Goal: Transaction & Acquisition: Purchase product/service

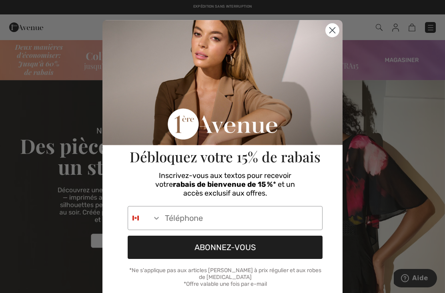
click at [330, 33] on icon "Close dialog" at bounding box center [333, 31] width 6 height 6
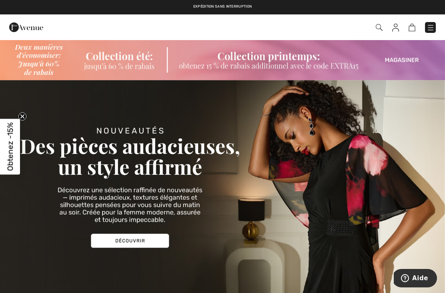
click at [405, 65] on img at bounding box center [222, 59] width 445 height 41
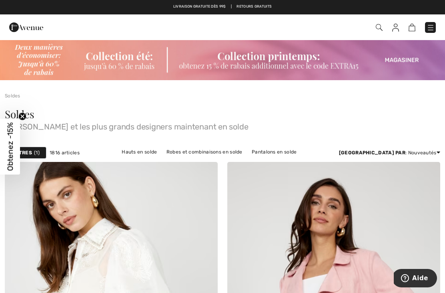
click at [398, 31] on img at bounding box center [395, 28] width 7 height 8
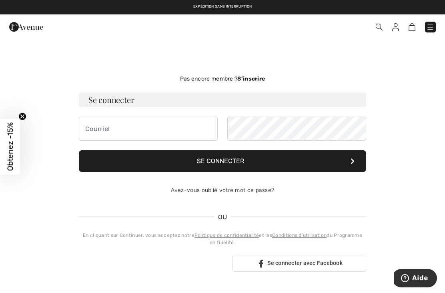
click at [414, 29] on img at bounding box center [412, 27] width 7 height 8
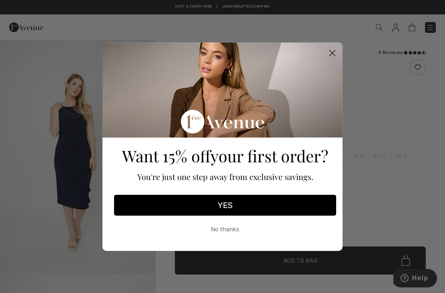
click at [335, 52] on circle "Close dialog" at bounding box center [332, 52] width 13 height 13
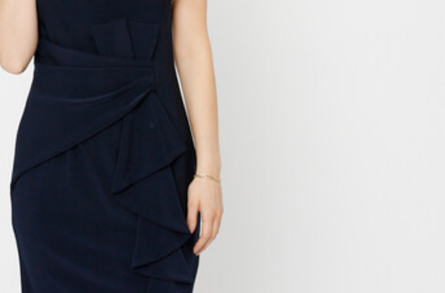
scroll to position [24, 0]
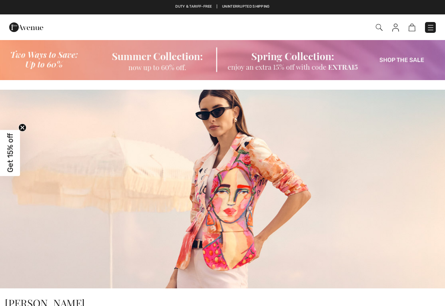
checkbox input "true"
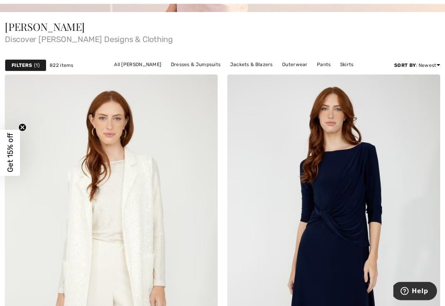
scroll to position [277, 0]
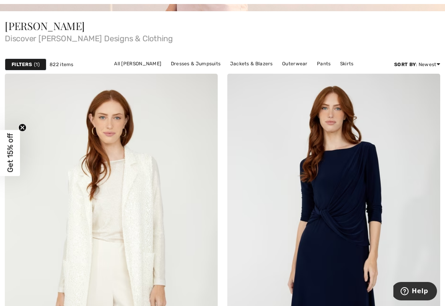
click at [110, 65] on link "All Frank Lyman" at bounding box center [137, 63] width 55 height 10
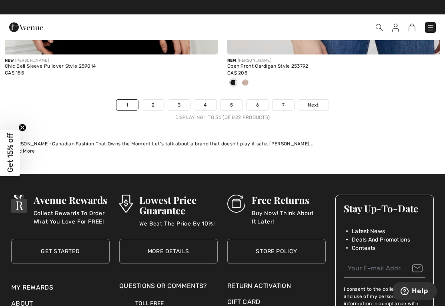
scroll to position [6795, 0]
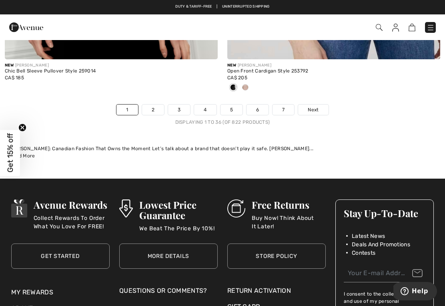
click at [312, 106] on span "Next" at bounding box center [313, 109] width 11 height 7
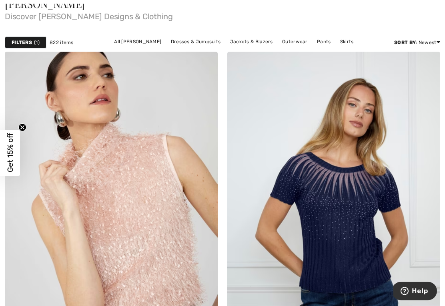
scroll to position [300, 0]
click at [26, 43] on strong "Filters" at bounding box center [22, 41] width 20 height 7
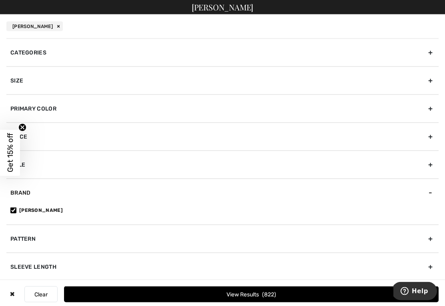
scroll to position [66, 0]
click at [28, 237] on div "Pattern" at bounding box center [222, 239] width 433 height 28
click at [99, 191] on div "Brand" at bounding box center [222, 193] width 433 height 28
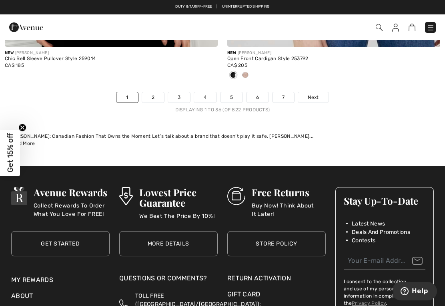
click at [315, 94] on span "Next" at bounding box center [313, 97] width 11 height 7
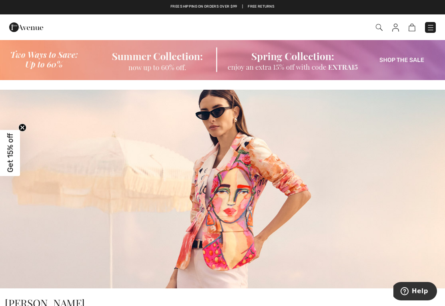
click at [21, 28] on img at bounding box center [26, 27] width 34 height 16
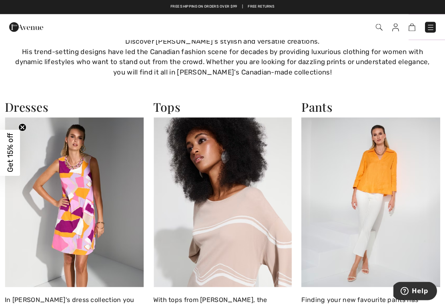
scroll to position [527, 0]
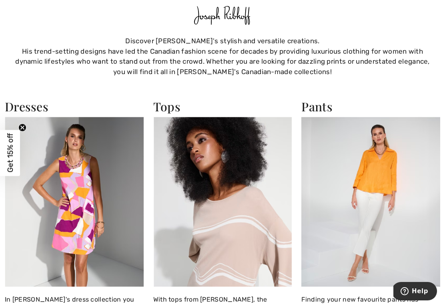
click at [74, 201] on img at bounding box center [74, 202] width 139 height 170
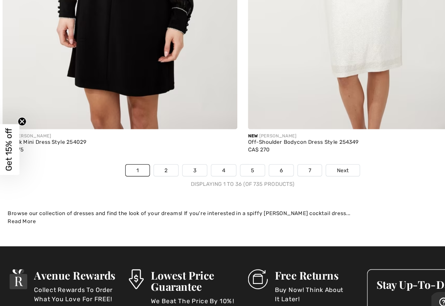
scroll to position [6533, 0]
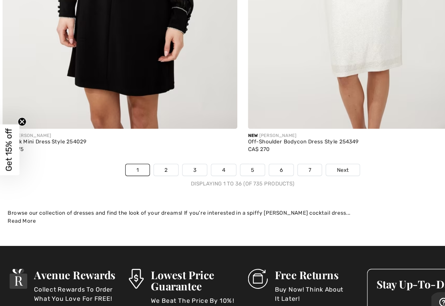
click at [316, 168] on span "Next" at bounding box center [313, 171] width 11 height 7
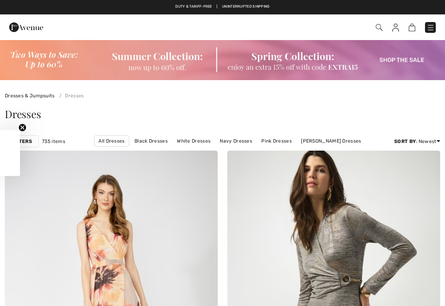
checkbox input "true"
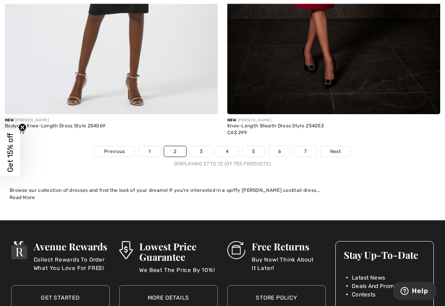
scroll to position [6553, 0]
click at [337, 148] on span "Next" at bounding box center [335, 151] width 11 height 7
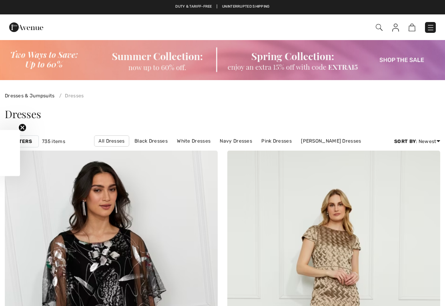
checkbox input "true"
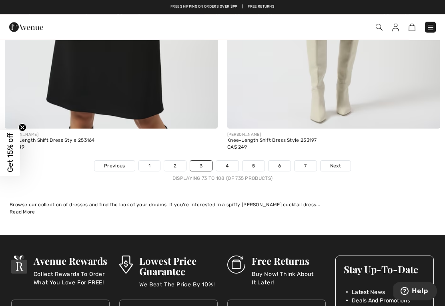
scroll to position [6562, 0]
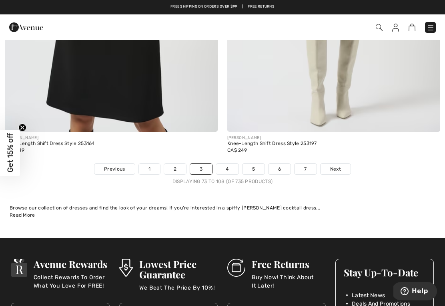
click at [340, 167] on link "Next" at bounding box center [336, 169] width 30 height 10
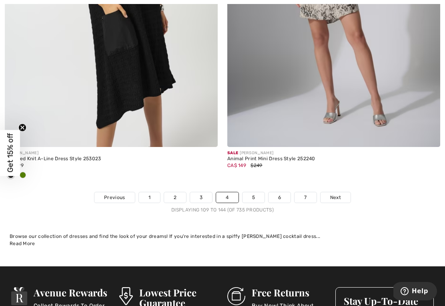
scroll to position [6521, 0]
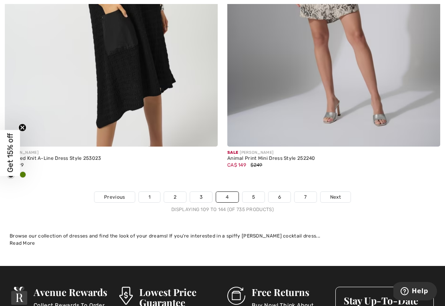
click at [342, 194] on link "Next" at bounding box center [336, 197] width 30 height 10
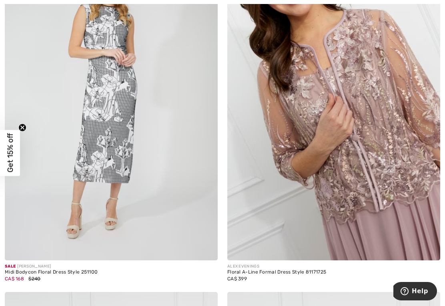
scroll to position [5018, 0]
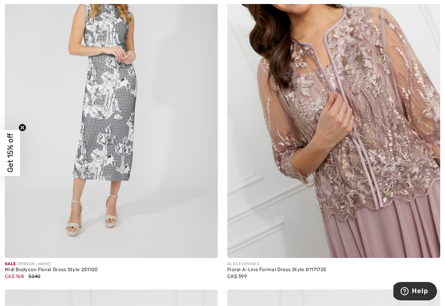
click at [356, 143] on img at bounding box center [333, 98] width 213 height 320
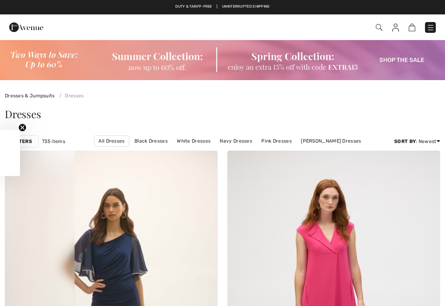
checkbox input "true"
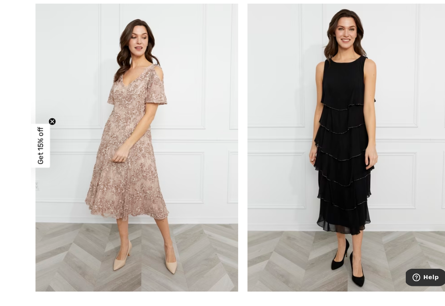
scroll to position [6022, 0]
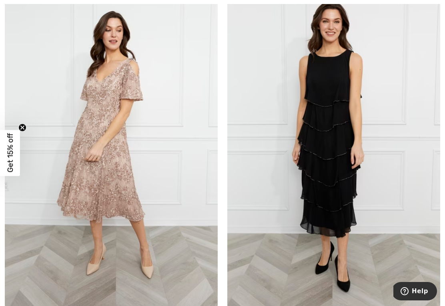
click at [127, 209] on img at bounding box center [111, 148] width 213 height 320
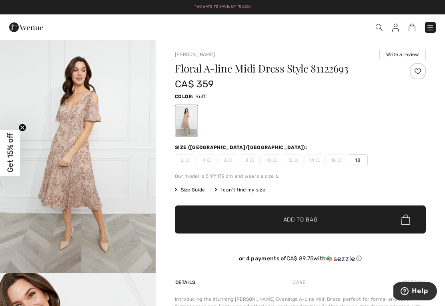
click at [124, 173] on img "1 / 4" at bounding box center [78, 156] width 156 height 234
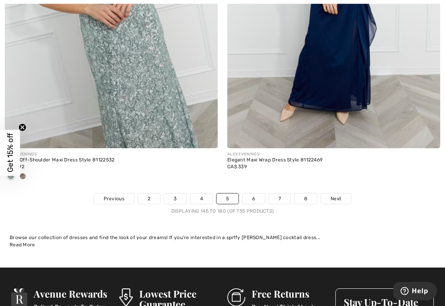
scroll to position [6533, 0]
click at [344, 197] on link "Next" at bounding box center [336, 198] width 30 height 10
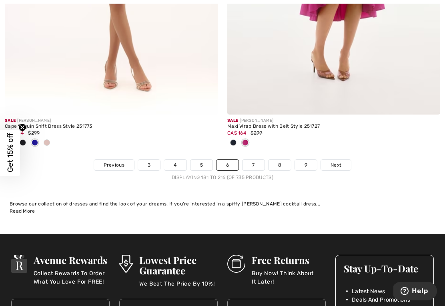
scroll to position [6593, 0]
click at [336, 163] on link "Next" at bounding box center [336, 165] width 30 height 10
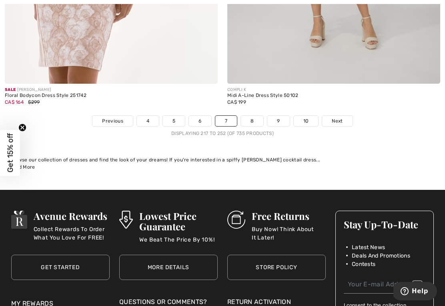
scroll to position [6632, 0]
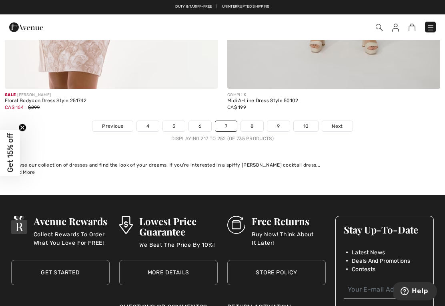
click at [342, 123] on span "Next" at bounding box center [337, 126] width 11 height 7
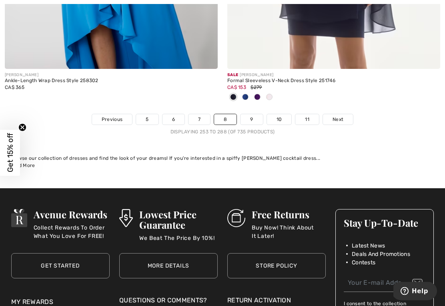
scroll to position [6572, 0]
click at [337, 119] on link "Next" at bounding box center [338, 119] width 30 height 10
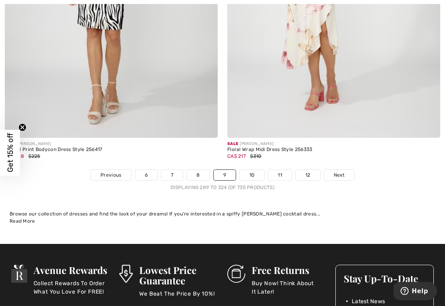
scroll to position [6569, 0]
click at [340, 171] on span "Next" at bounding box center [339, 174] width 11 height 7
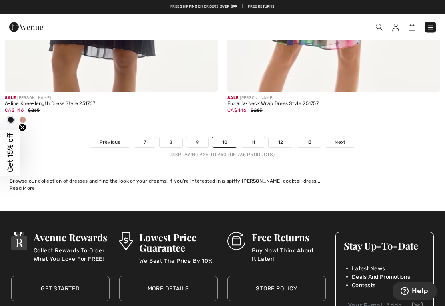
scroll to position [6530, 0]
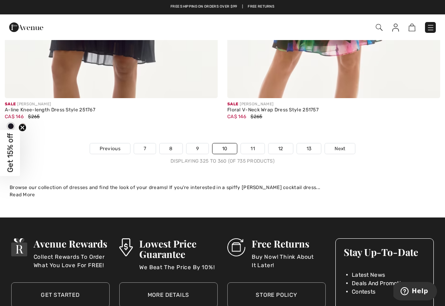
click at [345, 147] on link "Next" at bounding box center [340, 148] width 30 height 10
